Goal: Task Accomplishment & Management: Use online tool/utility

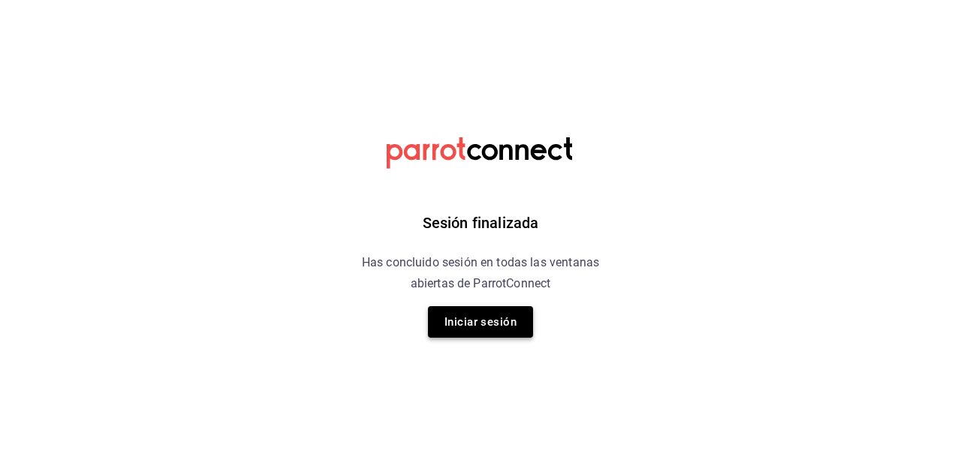
click at [487, 331] on button "Iniciar sesión" at bounding box center [480, 322] width 105 height 32
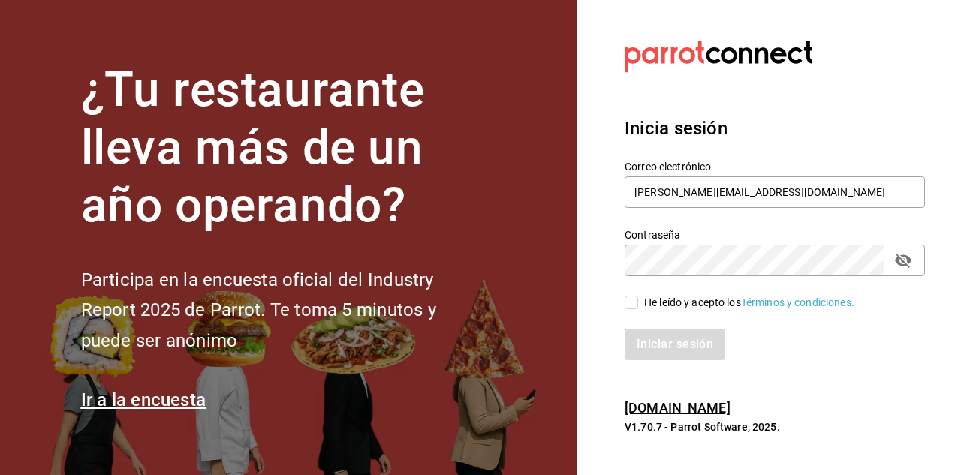
click at [632, 306] on input "He leído y acepto los Términos y condiciones." at bounding box center [632, 303] width 14 height 14
checkbox input "true"
click at [671, 352] on button "Iniciar sesión" at bounding box center [676, 345] width 102 height 32
click at [673, 342] on button "Iniciar sesión" at bounding box center [676, 345] width 102 height 32
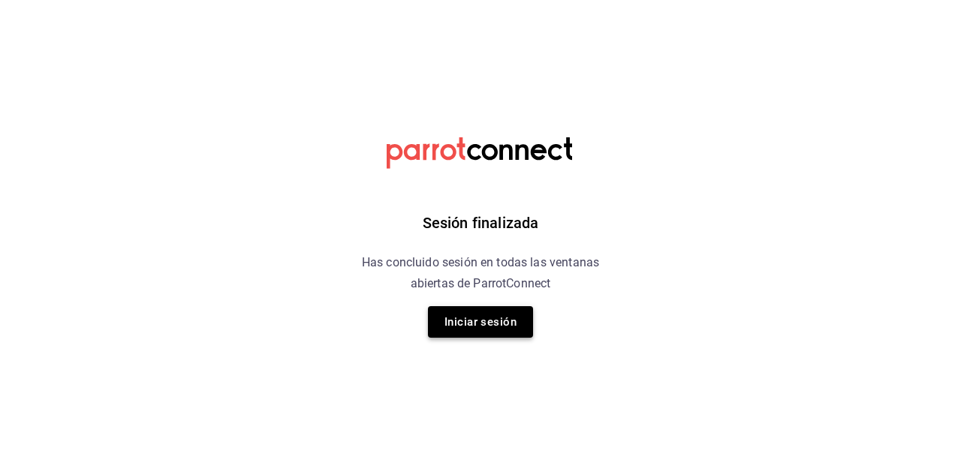
click at [487, 328] on button "Iniciar sesión" at bounding box center [480, 322] width 105 height 32
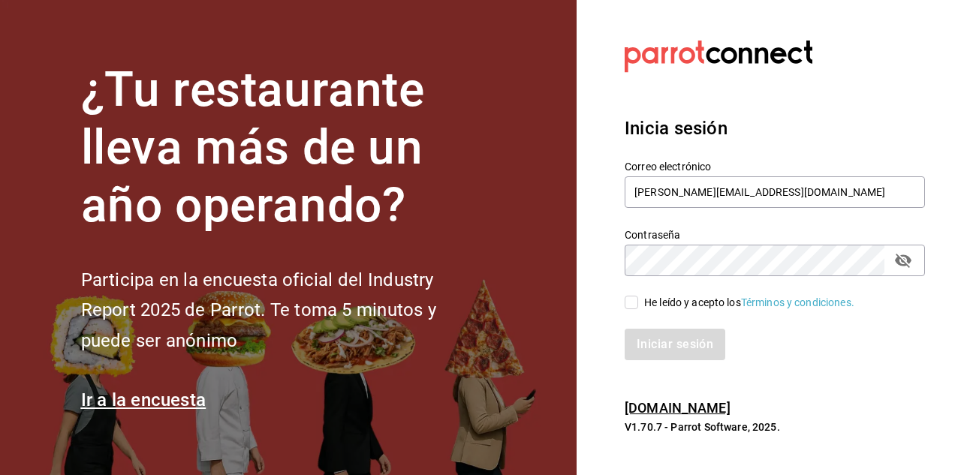
click at [629, 302] on input "He leído y acepto los Términos y condiciones." at bounding box center [632, 303] width 14 height 14
checkbox input "true"
click at [643, 336] on button "Iniciar sesión" at bounding box center [676, 345] width 102 height 32
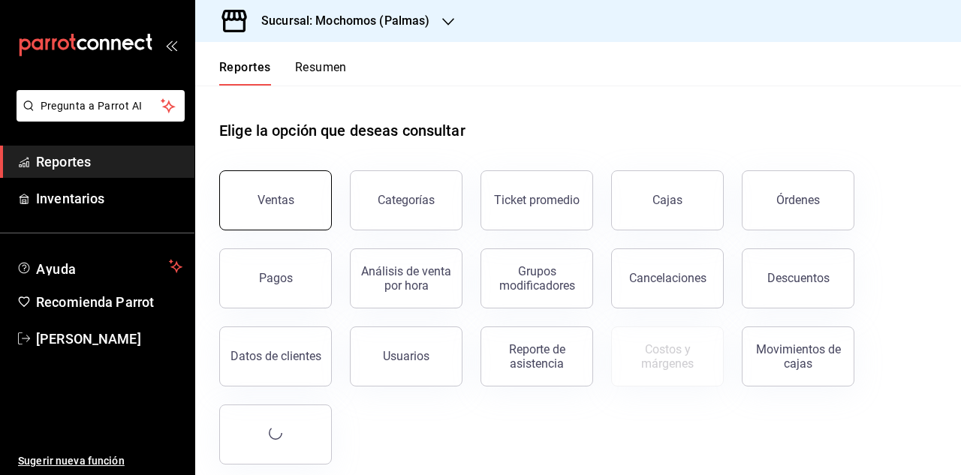
click at [288, 198] on div "Ventas" at bounding box center [276, 200] width 37 height 14
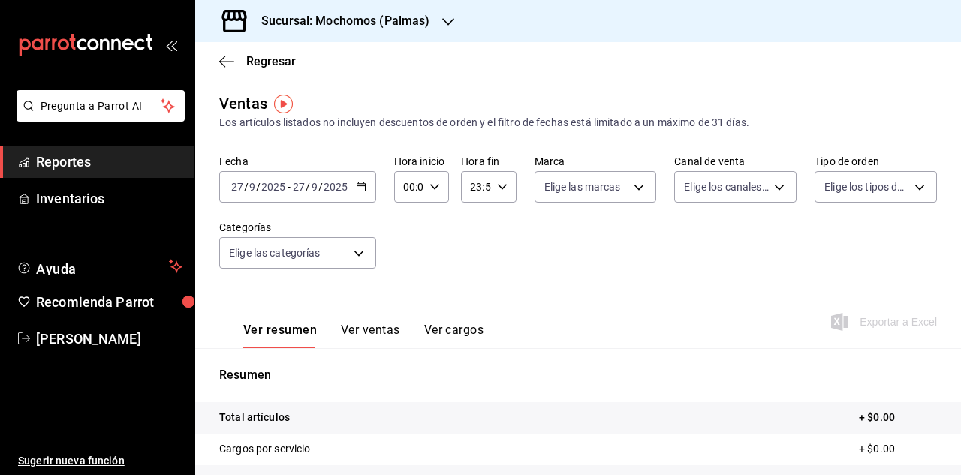
click at [358, 190] on icon "button" at bounding box center [361, 187] width 11 height 11
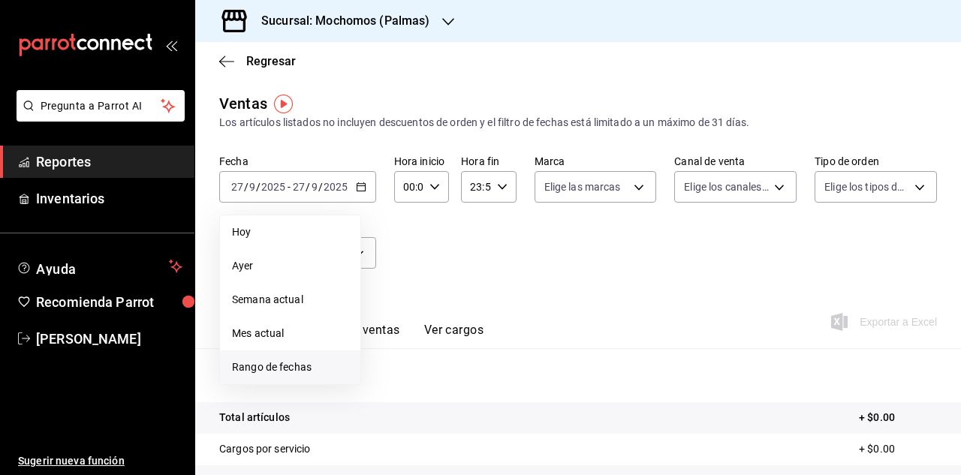
click at [278, 373] on span "Rango de fechas" at bounding box center [290, 368] width 116 height 16
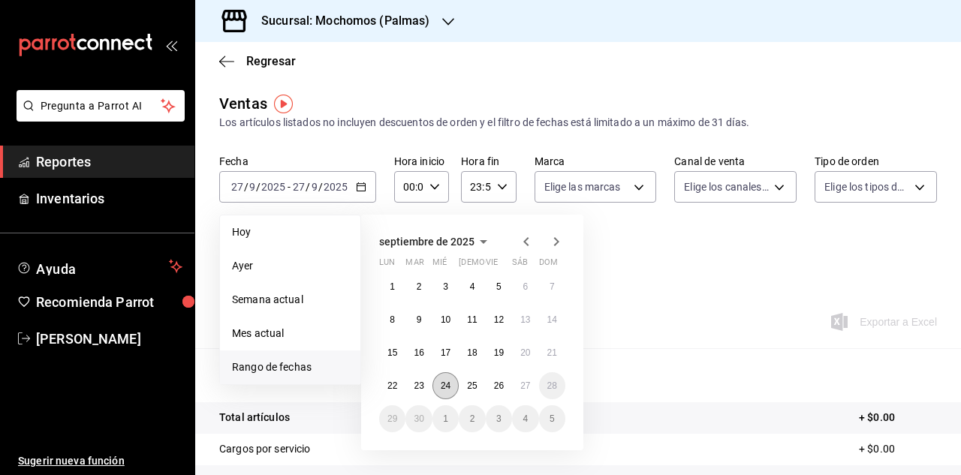
click at [446, 386] on abbr "24" at bounding box center [446, 386] width 10 height 11
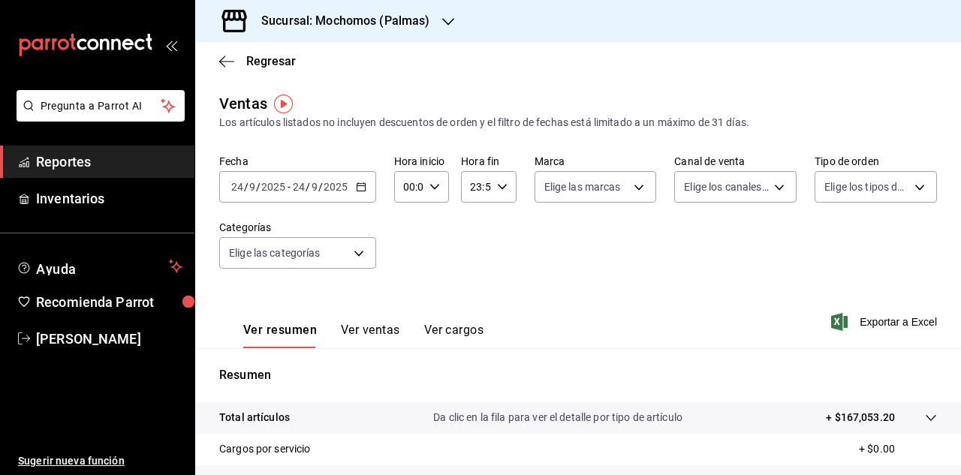
click at [449, 23] on icon "button" at bounding box center [448, 22] width 12 height 8
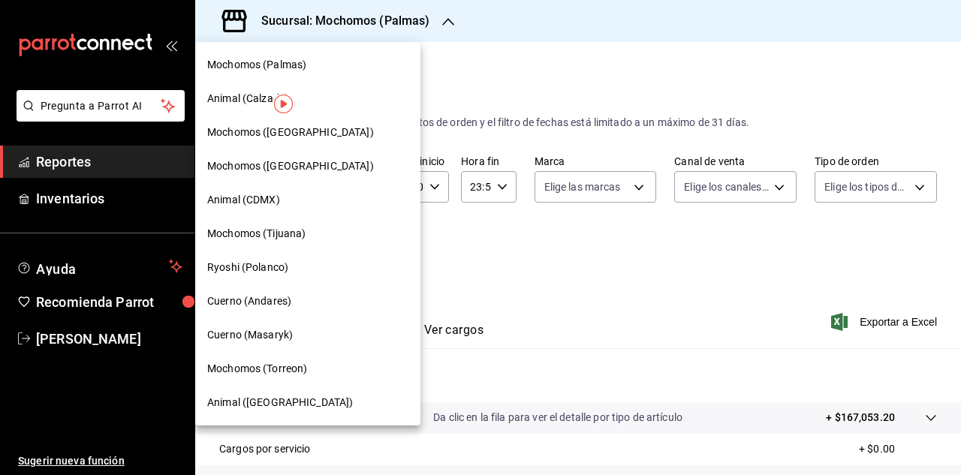
click at [258, 339] on span "Cuerno (Masaryk)" at bounding box center [250, 335] width 86 height 16
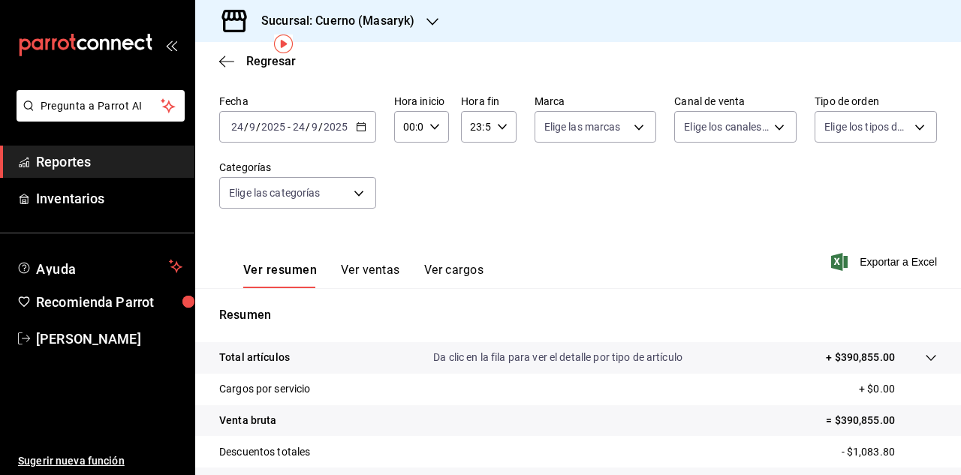
scroll to position [59, 0]
click at [365, 130] on icon "button" at bounding box center [361, 128] width 11 height 11
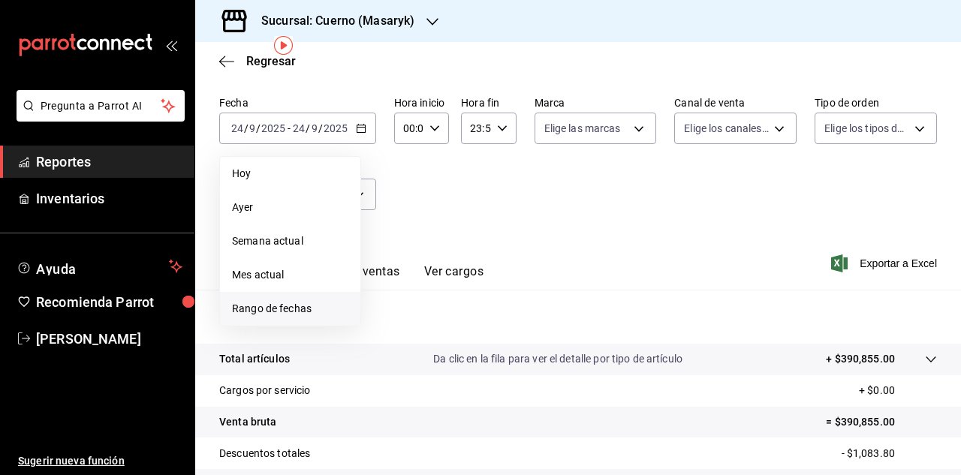
click at [297, 308] on span "Rango de fechas" at bounding box center [290, 309] width 116 height 16
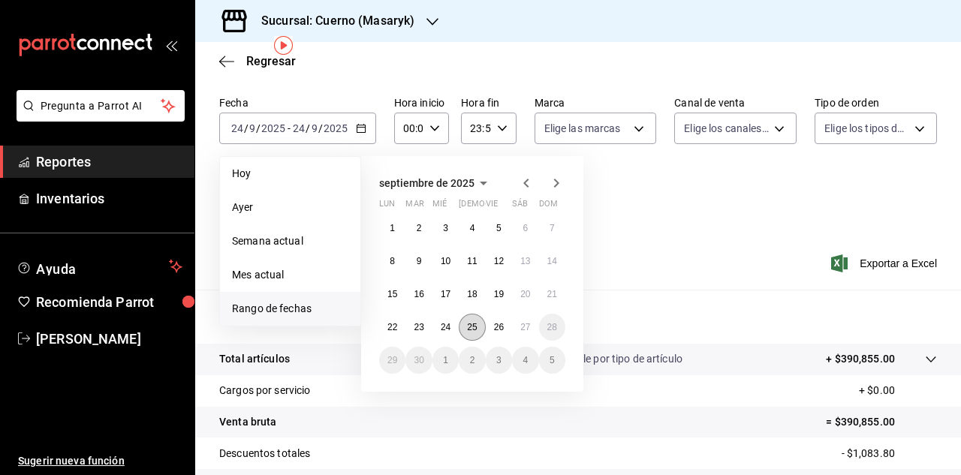
click at [473, 327] on abbr "25" at bounding box center [472, 327] width 10 height 11
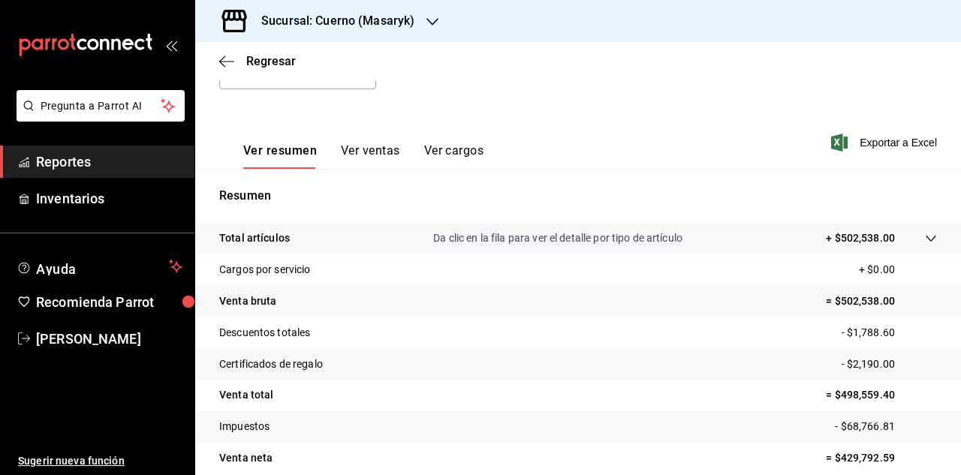
scroll to position [169, 0]
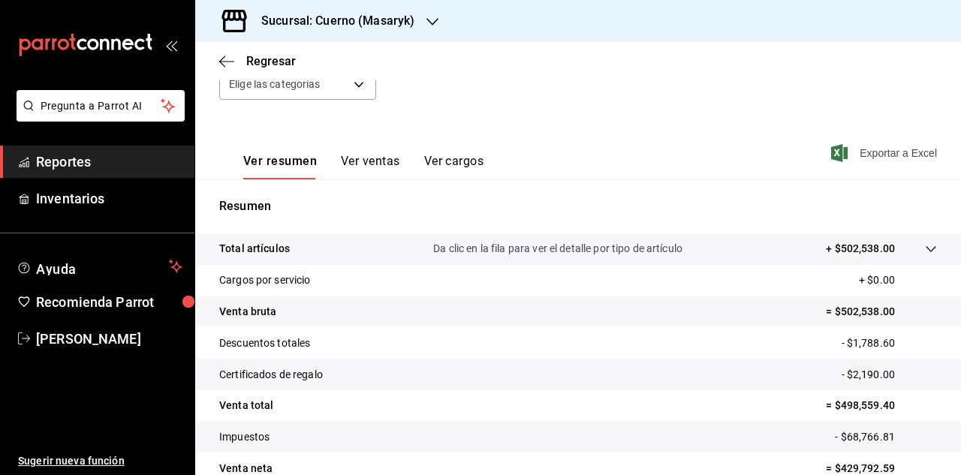
click at [877, 160] on span "Exportar a Excel" at bounding box center [885, 153] width 103 height 18
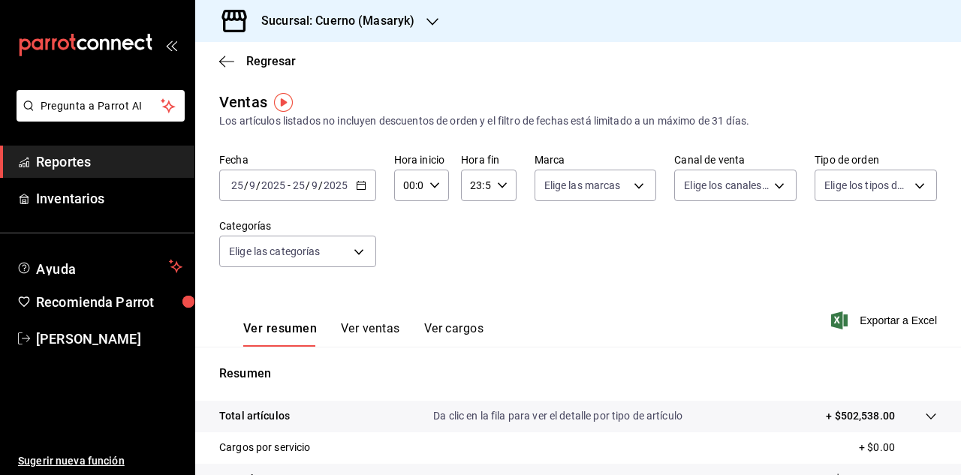
click at [359, 187] on icon "button" at bounding box center [361, 185] width 11 height 11
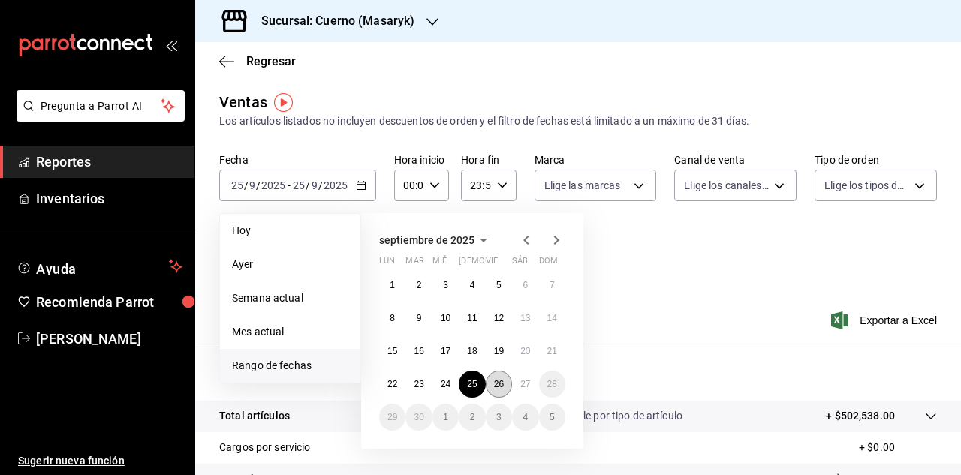
click at [504, 387] on abbr "26" at bounding box center [499, 384] width 10 height 11
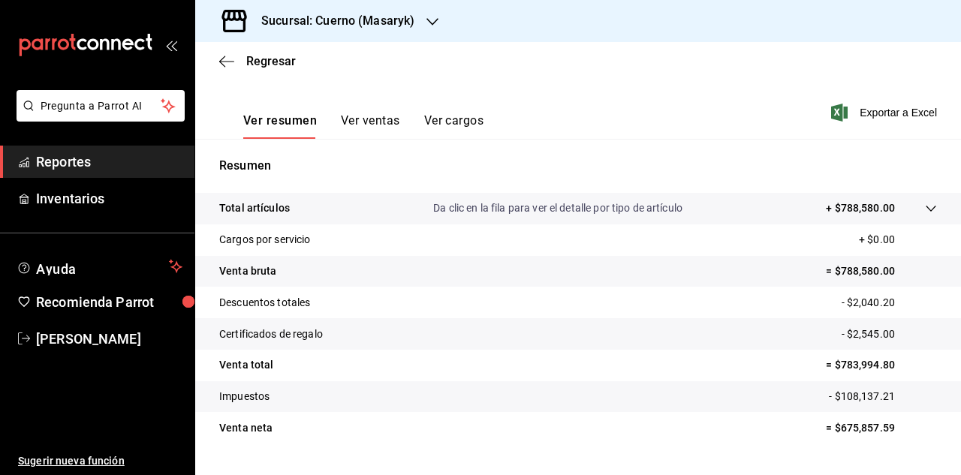
scroll to position [158, 0]
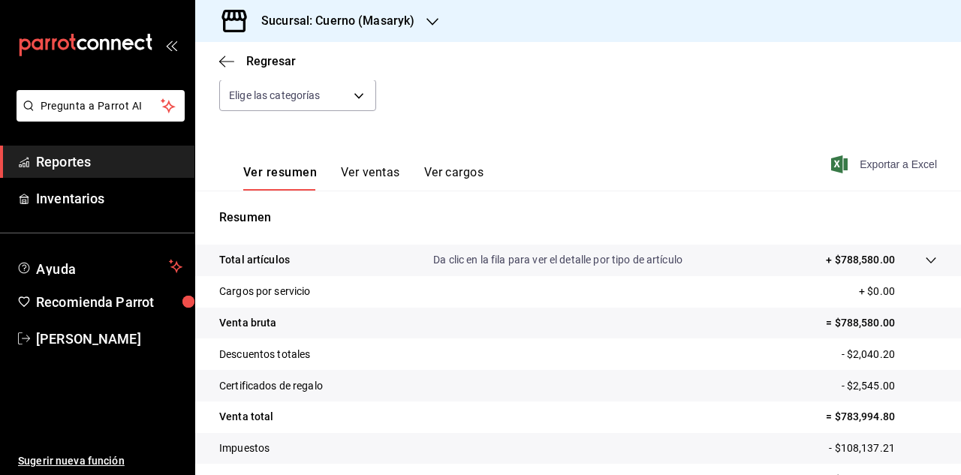
click at [874, 170] on span "Exportar a Excel" at bounding box center [885, 164] width 103 height 18
click at [874, 165] on span "Exportar a Excel" at bounding box center [885, 164] width 103 height 18
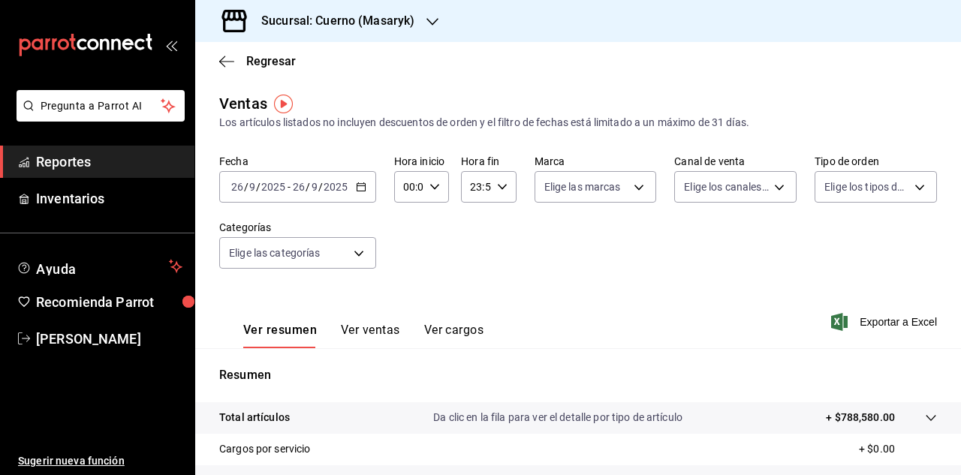
click at [361, 189] on icon "button" at bounding box center [361, 187] width 11 height 11
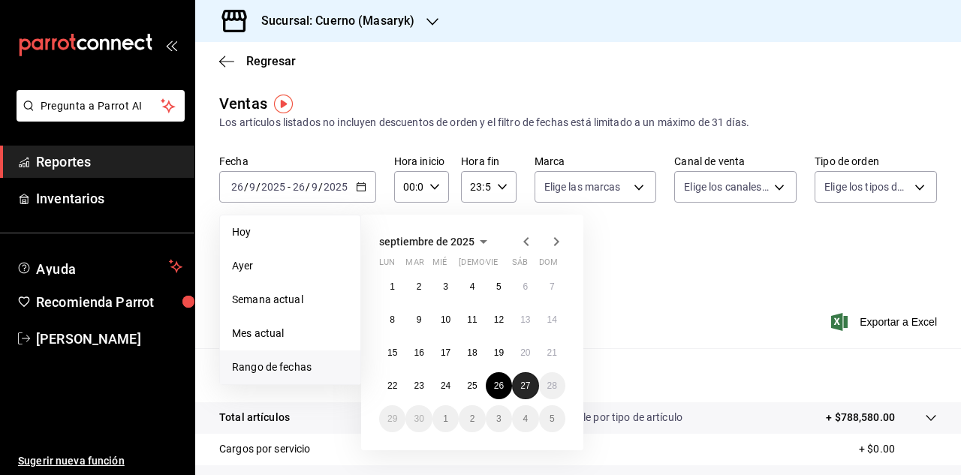
click at [523, 386] on abbr "27" at bounding box center [526, 386] width 10 height 11
click at [525, 388] on abbr "27" at bounding box center [526, 386] width 10 height 11
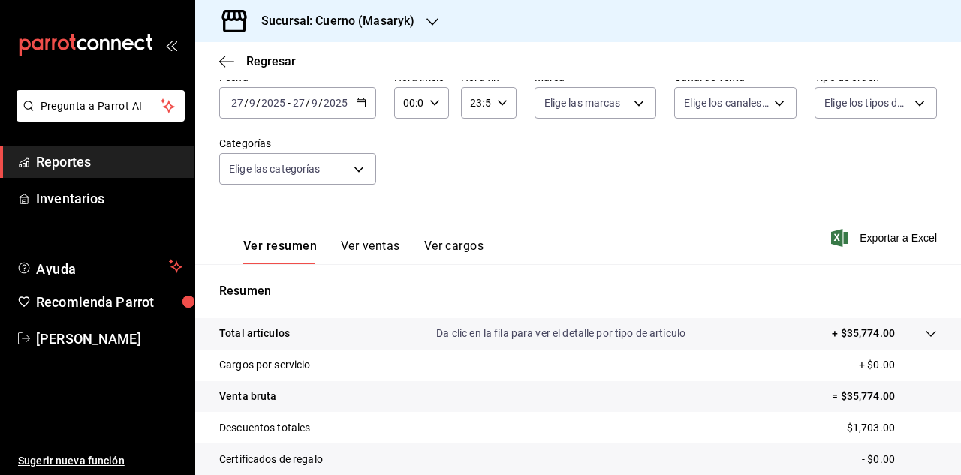
scroll to position [244, 0]
